Goal: Transaction & Acquisition: Purchase product/service

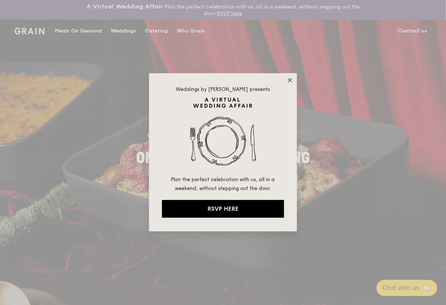
click at [288, 80] on icon at bounding box center [290, 80] width 7 height 7
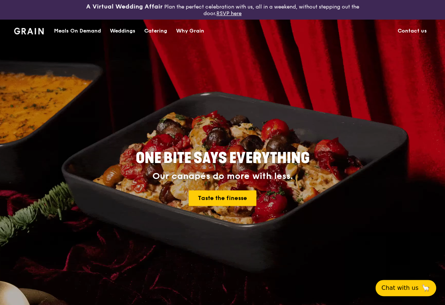
click at [82, 32] on div "Meals On Demand" at bounding box center [77, 31] width 47 height 22
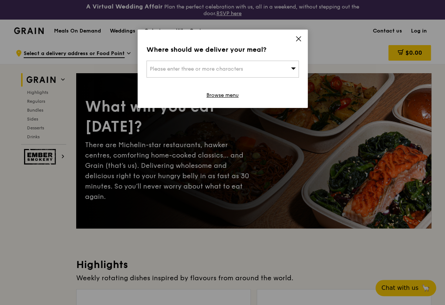
click at [301, 42] on icon at bounding box center [298, 39] width 7 height 7
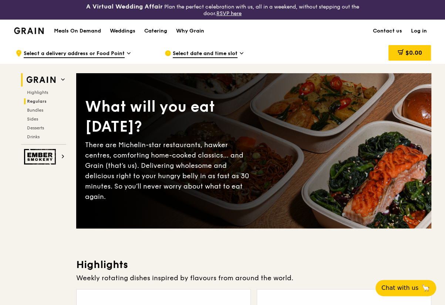
click at [30, 104] on span "Regulars" at bounding box center [37, 101] width 20 height 5
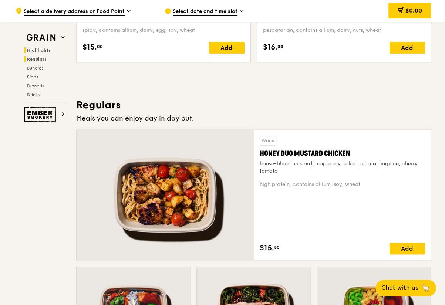
scroll to position [565, 0]
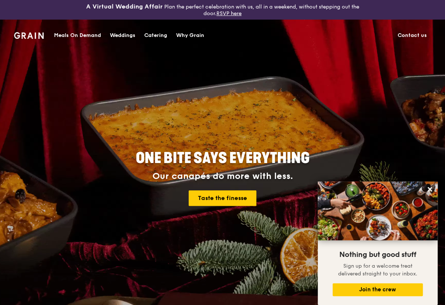
click at [42, 59] on div "ONE BITE SAYS EVERYTHING Our canapés do more with less. Taste the finesse" at bounding box center [222, 179] width 367 height 274
click at [87, 32] on div "Meals On Demand" at bounding box center [77, 35] width 47 height 22
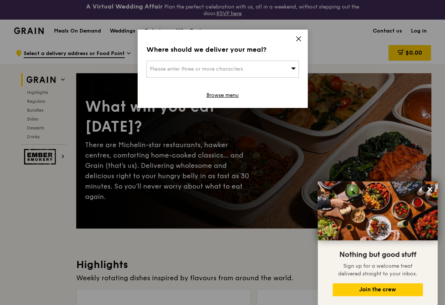
click at [293, 44] on div "Where should we deliver your meal? Please enter three or more characters Browse…" at bounding box center [223, 69] width 170 height 78
click at [302, 42] on icon at bounding box center [298, 39] width 7 height 7
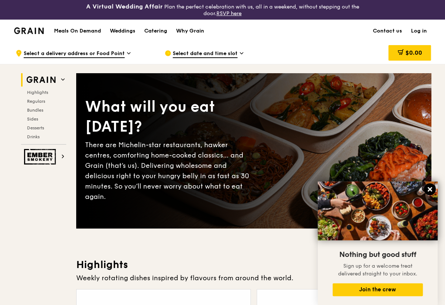
click at [430, 187] on icon at bounding box center [430, 189] width 4 height 4
